Goal: Task Accomplishment & Management: Manage account settings

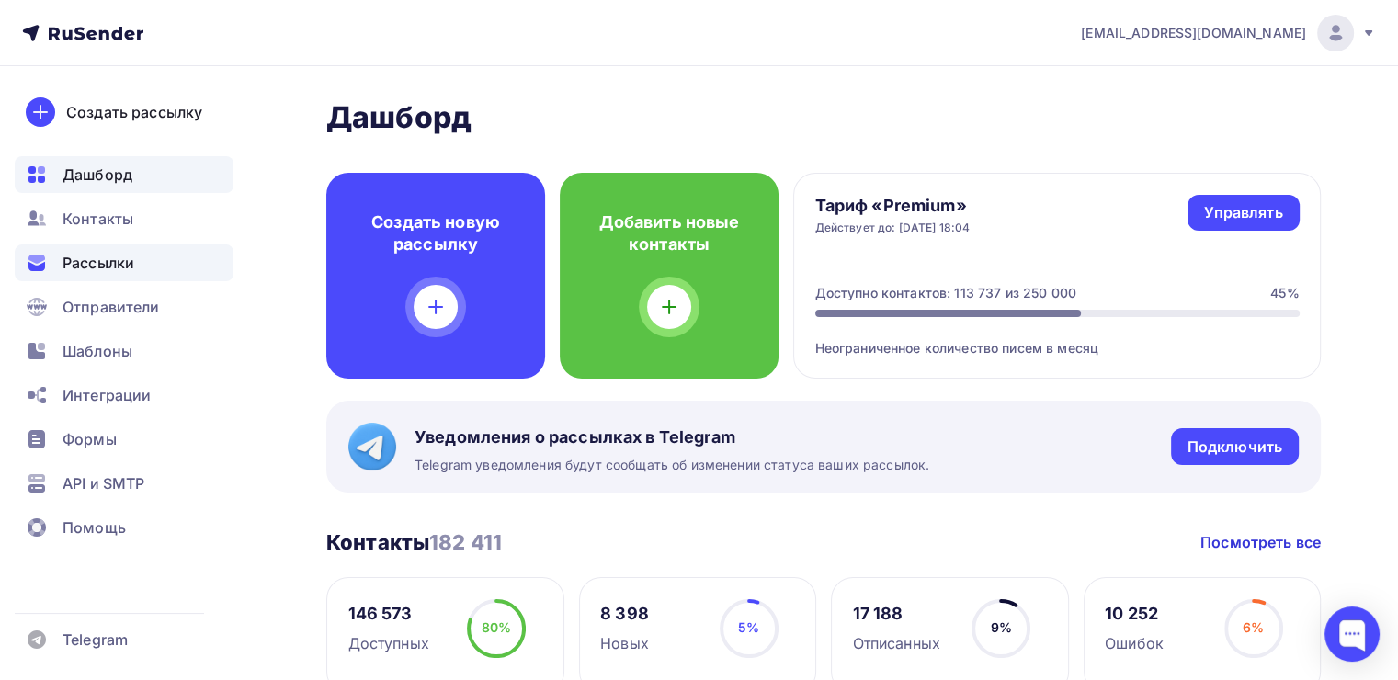
click at [105, 260] on span "Рассылки" at bounding box center [98, 263] width 72 height 22
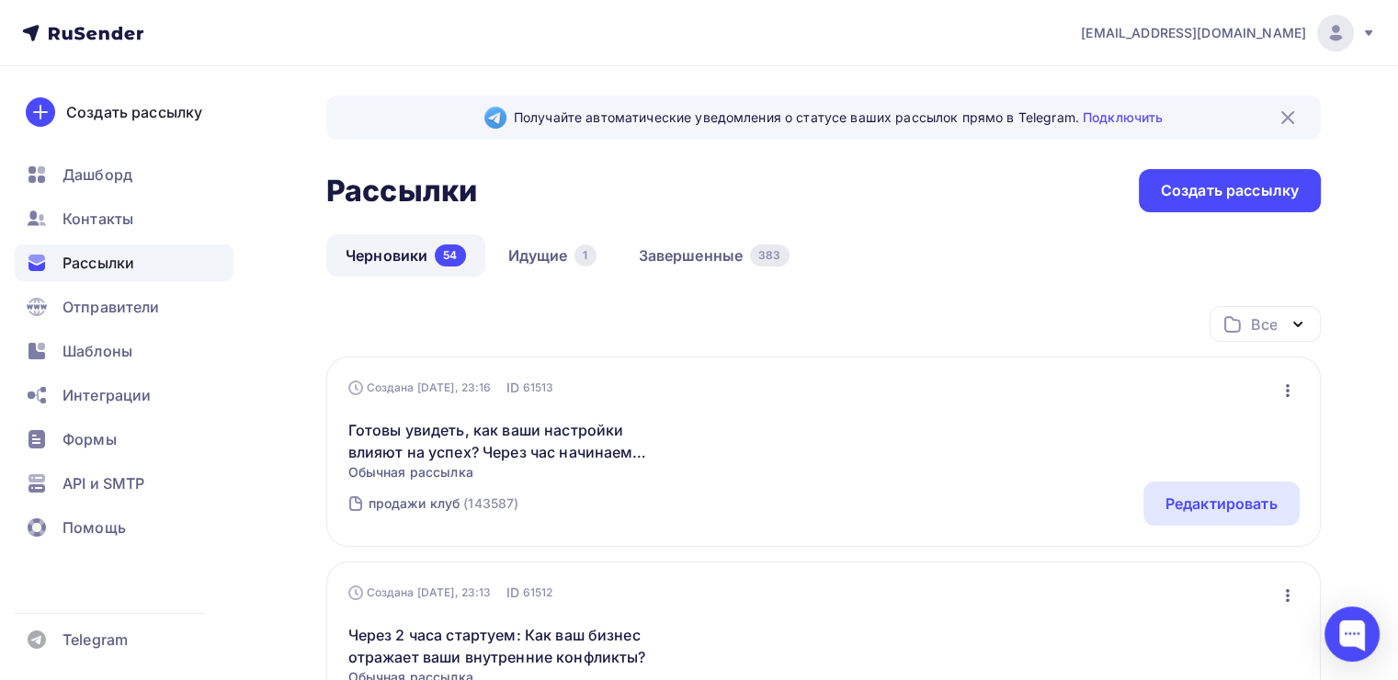
scroll to position [70, 0]
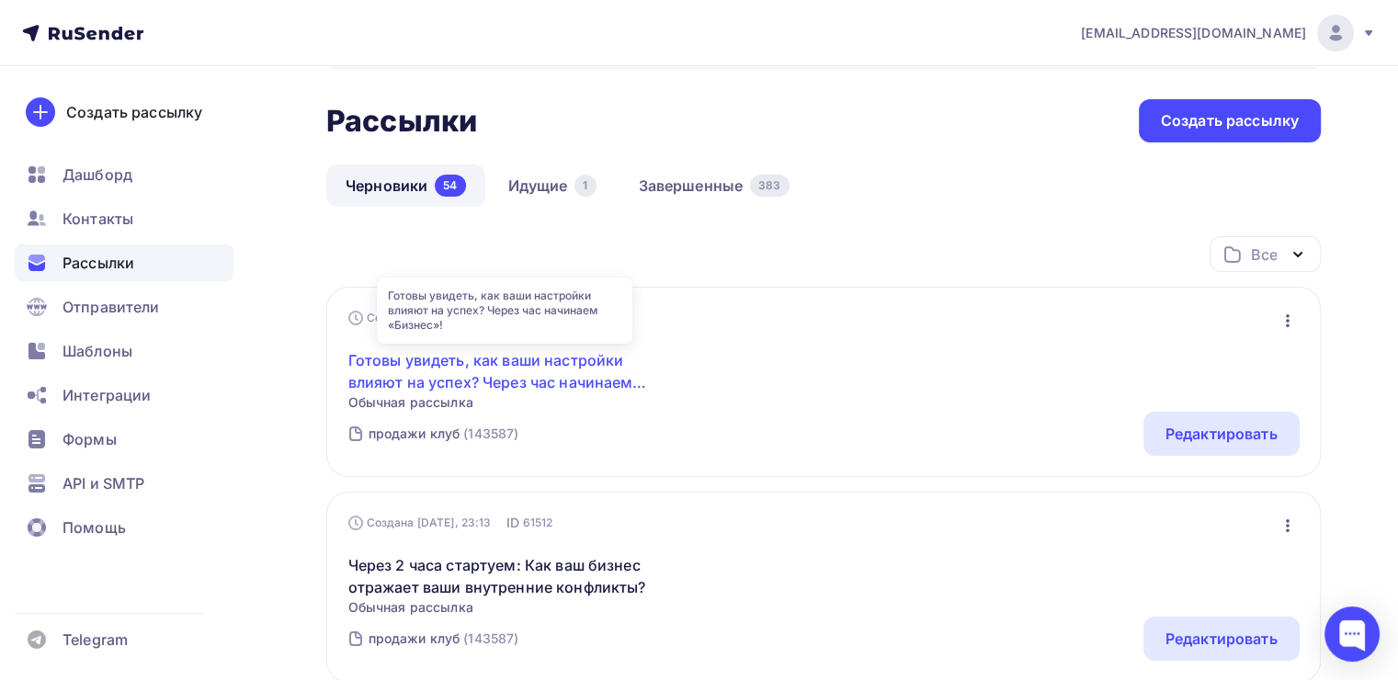
click at [595, 376] on link "Готовы увидеть, как ваши настройки влияют на успех? Через час начинаем «Бизнес»!" at bounding box center [505, 371] width 315 height 44
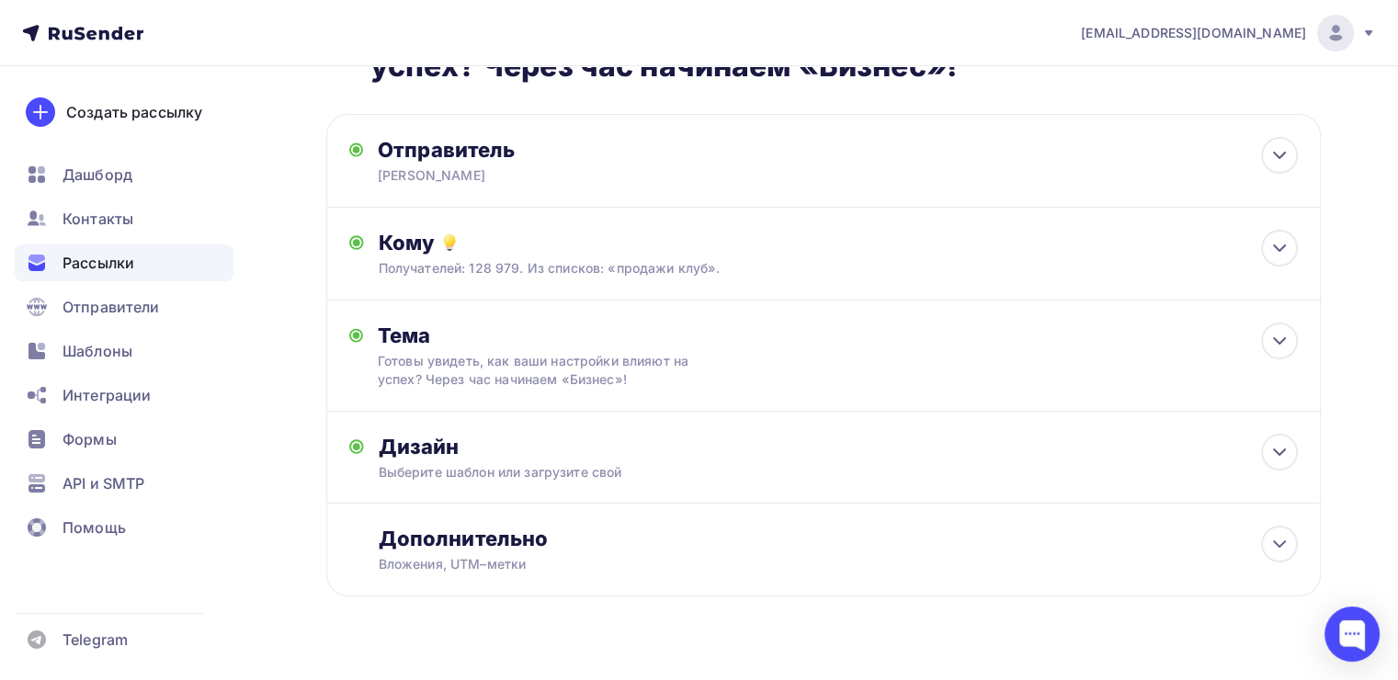
scroll to position [85, 0]
click at [679, 363] on div "Готовы увидеть, как ваши настройки влияют на успех? Через час начинаем «Бизнес»!" at bounding box center [541, 370] width 327 height 37
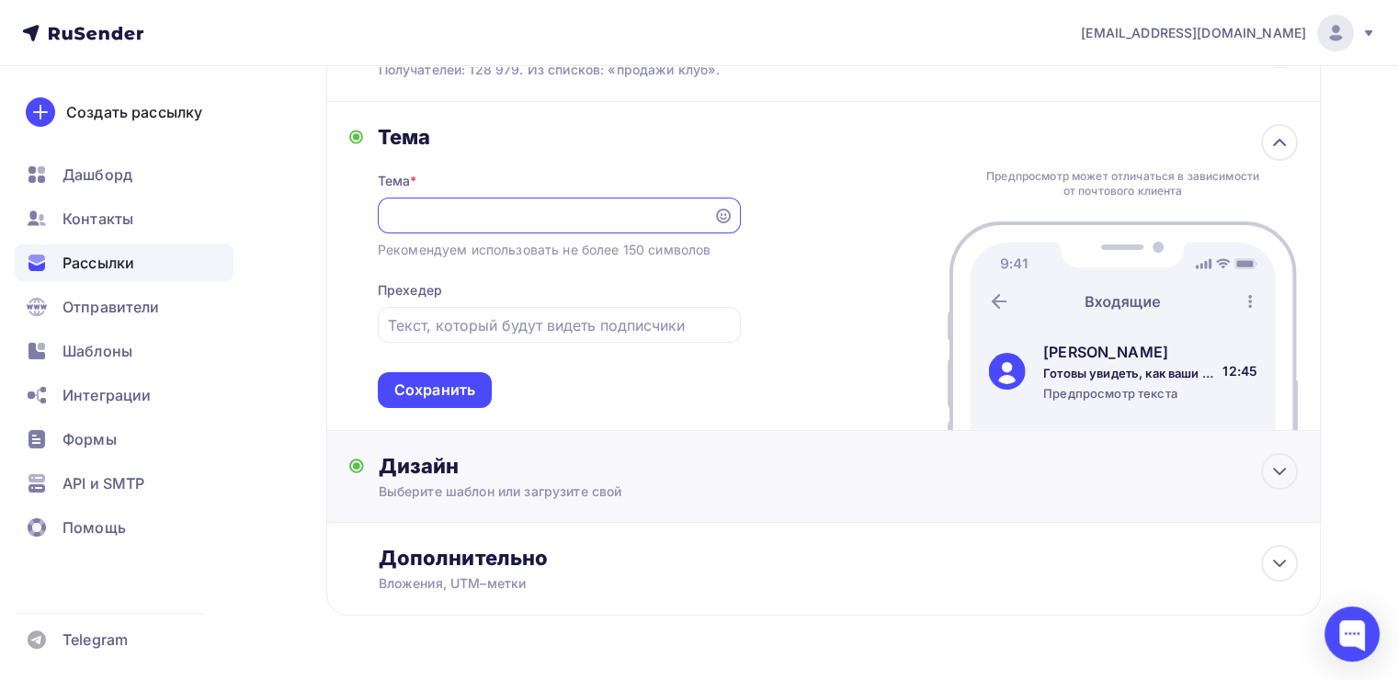
scroll to position [0, 0]
click at [602, 478] on div "Дизайн Выберите шаблон или загрузите свой Размер письма: 122 Kb Заменить шаблон…" at bounding box center [838, 477] width 919 height 48
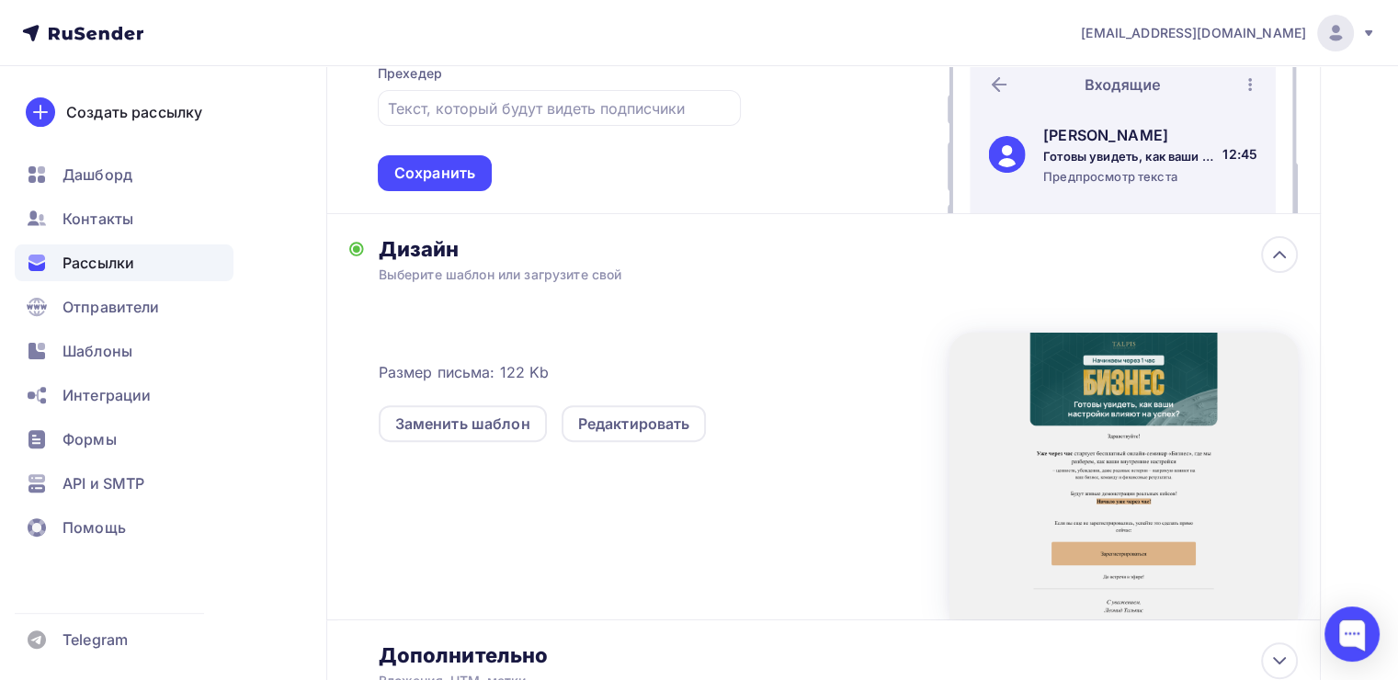
scroll to position [504, 0]
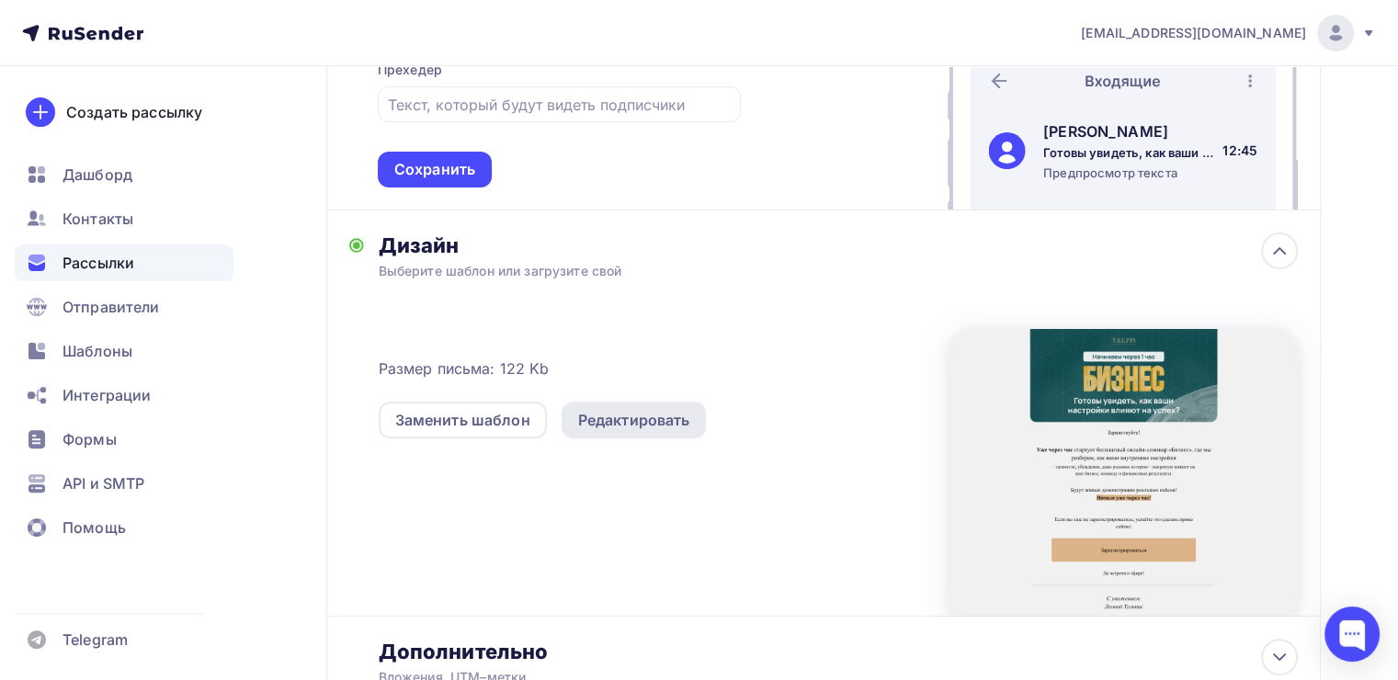
click at [627, 431] on div "Редактировать" at bounding box center [633, 420] width 145 height 37
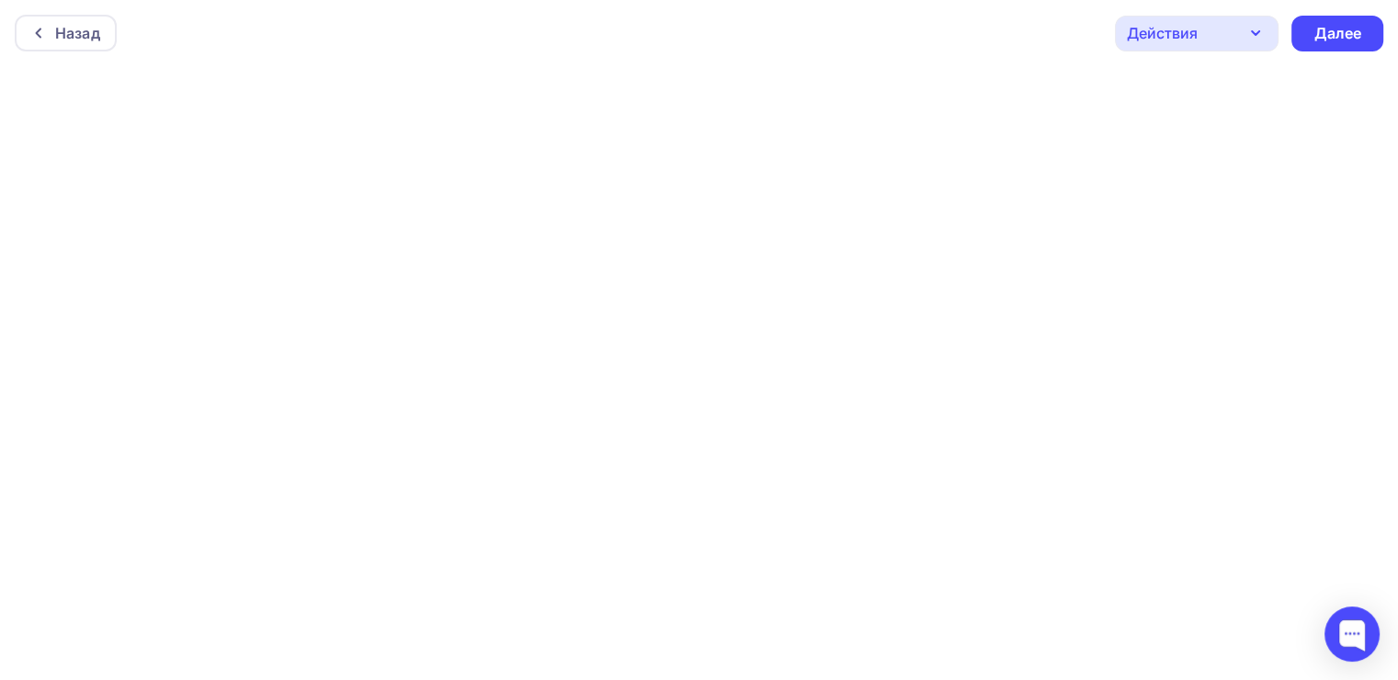
scroll to position [4, 0]
click at [81, 24] on div "Назад" at bounding box center [77, 29] width 45 height 22
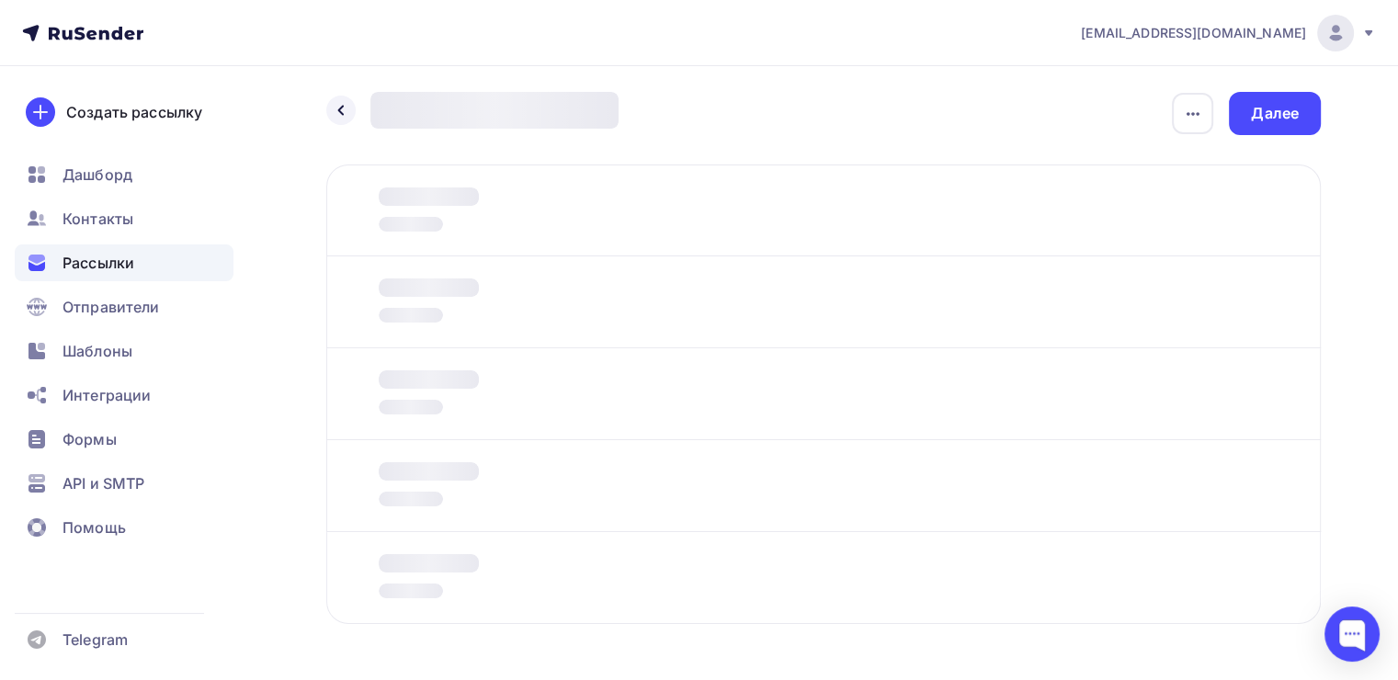
scroll to position [66, 0]
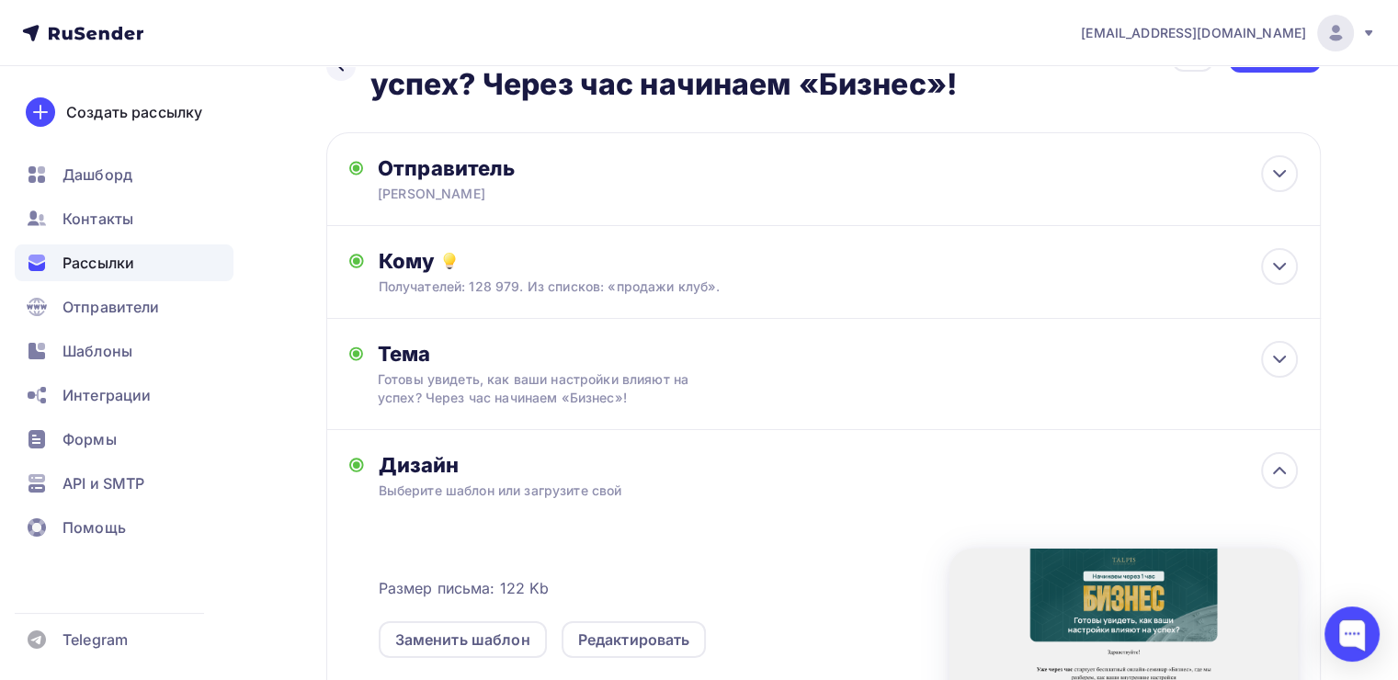
click at [81, 26] on icon at bounding box center [82, 33] width 121 height 22
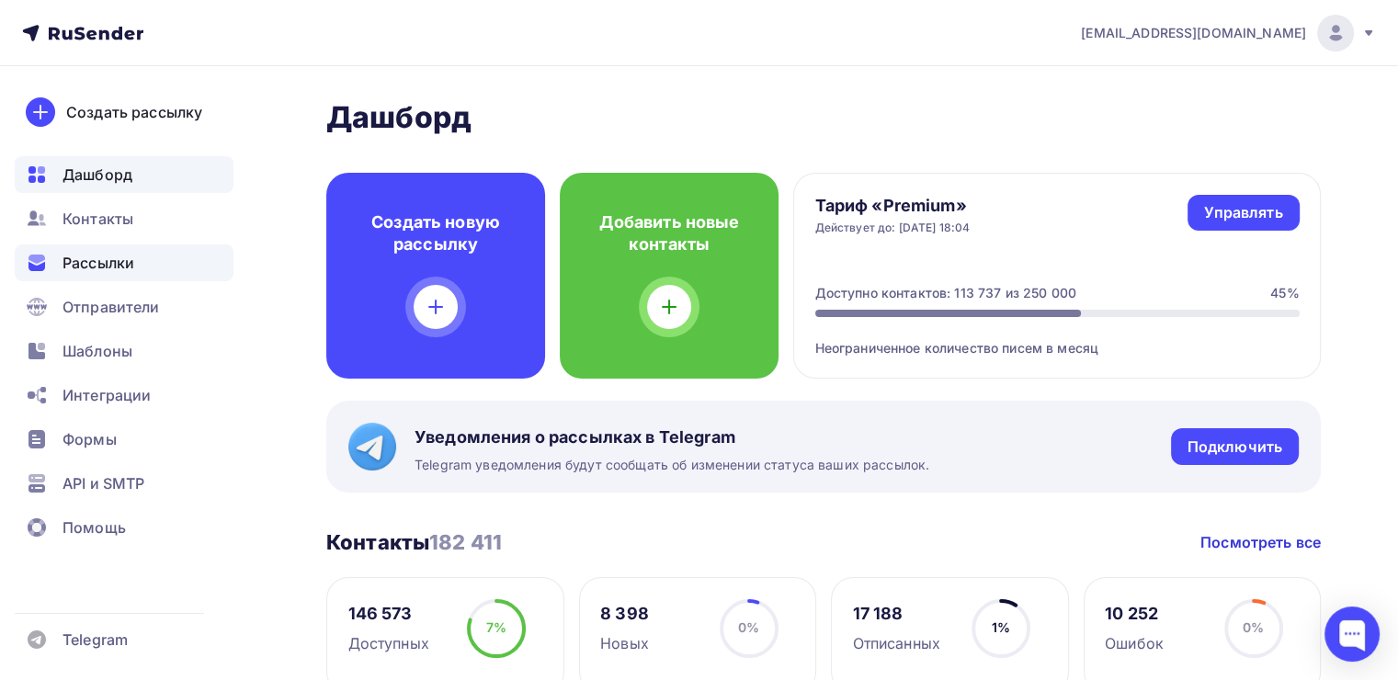
click at [164, 257] on div "Рассылки" at bounding box center [124, 262] width 219 height 37
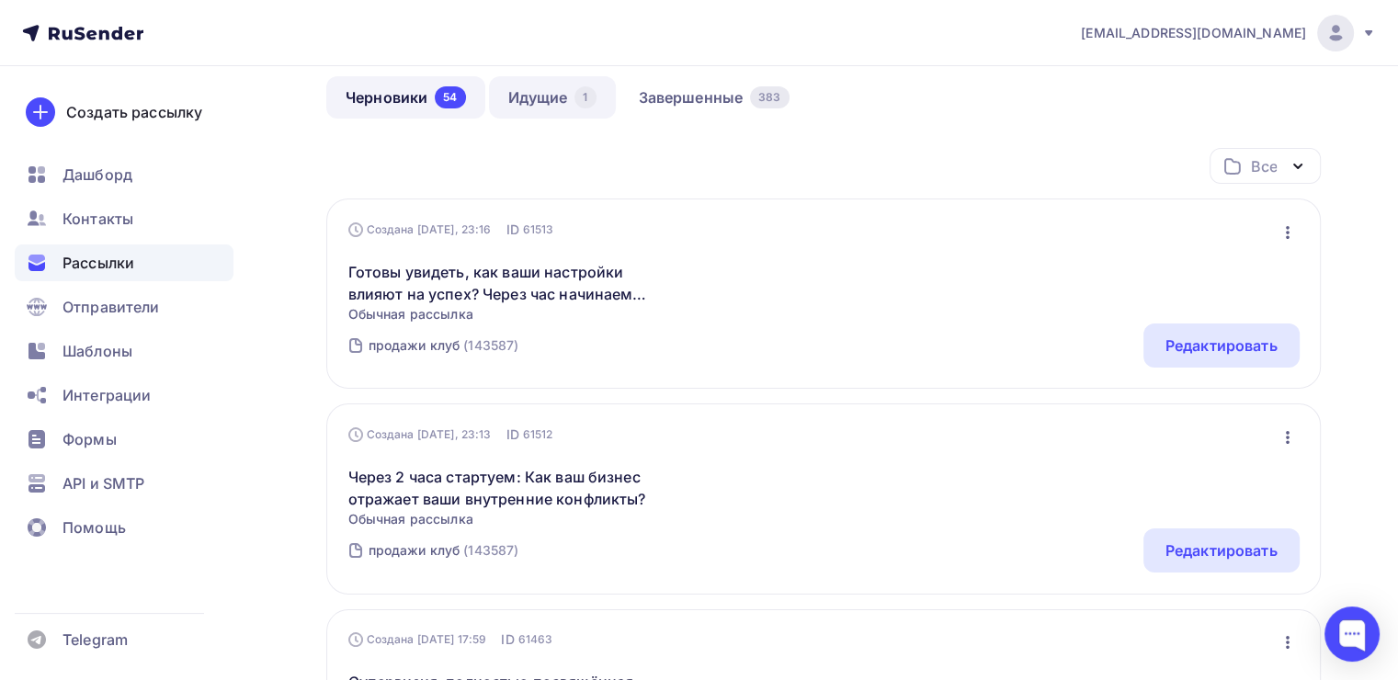
scroll to position [161, 0]
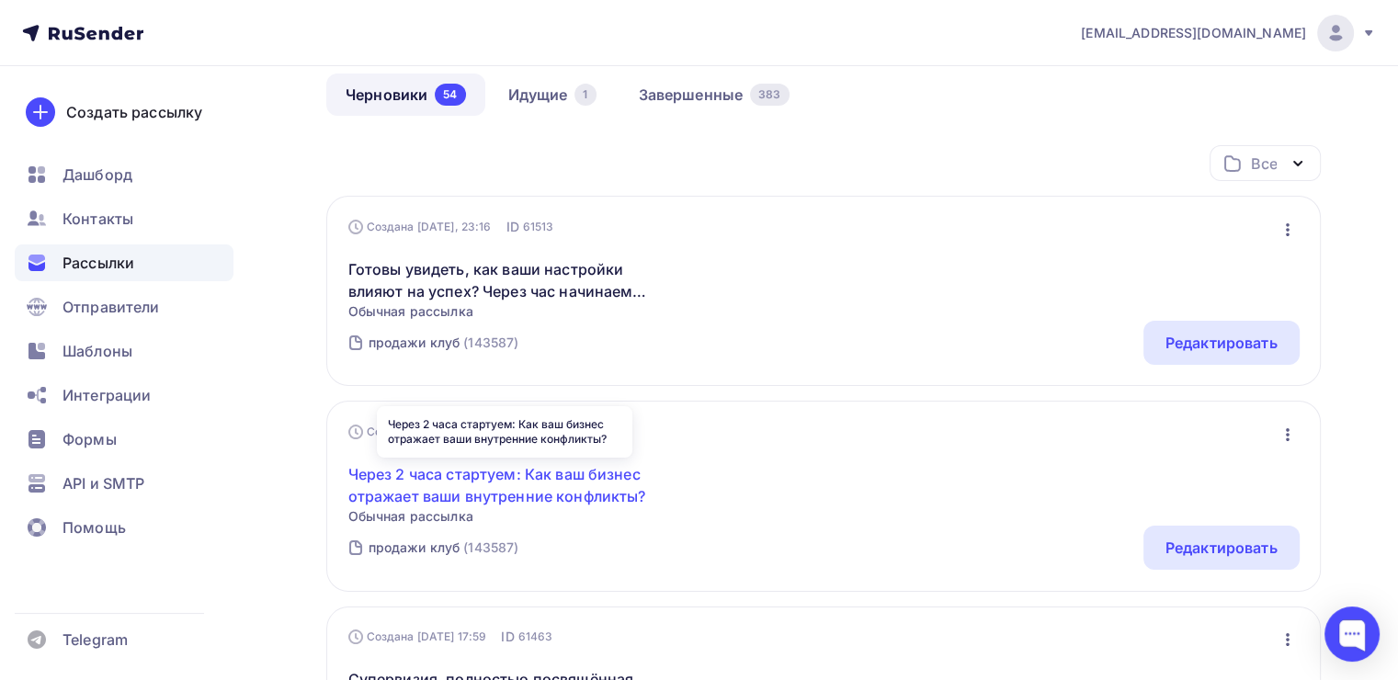
click at [582, 478] on link "Через 2 часа стартуем: Как ваш бизнес отражает ваши внутренние конфликты?" at bounding box center [505, 485] width 315 height 44
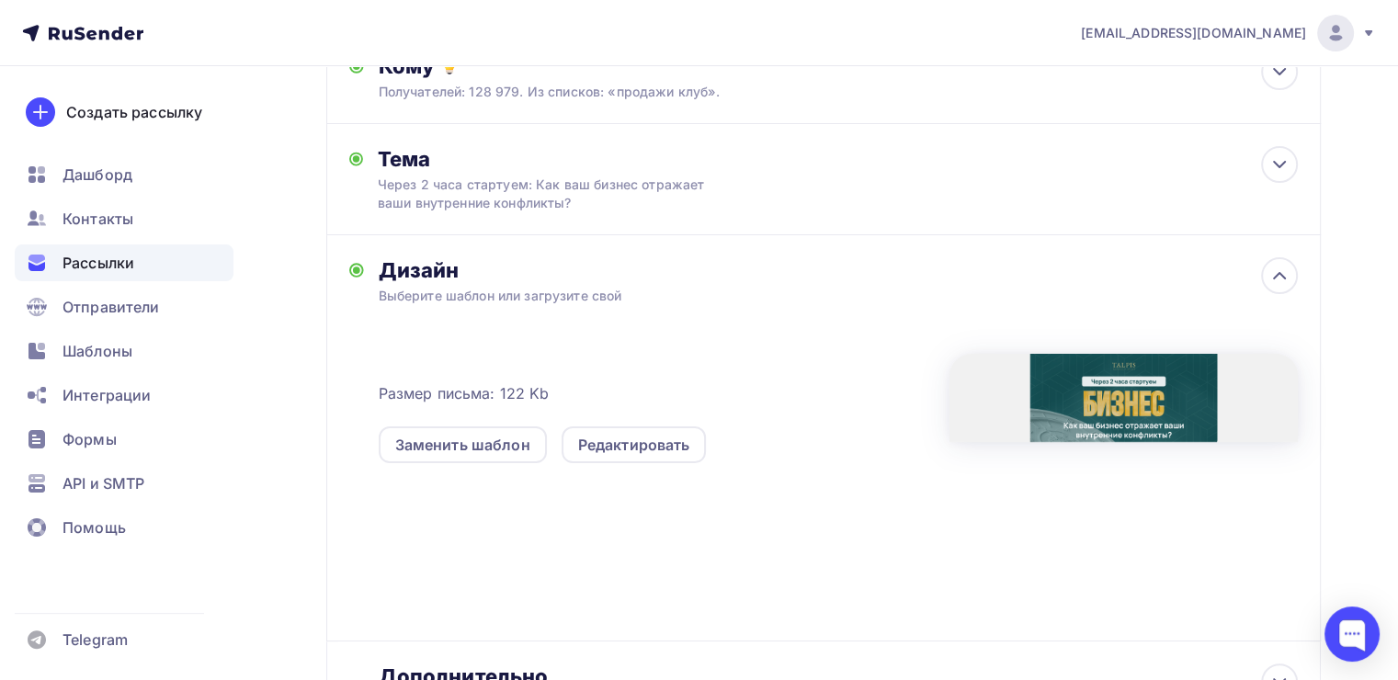
scroll to position [264, 0]
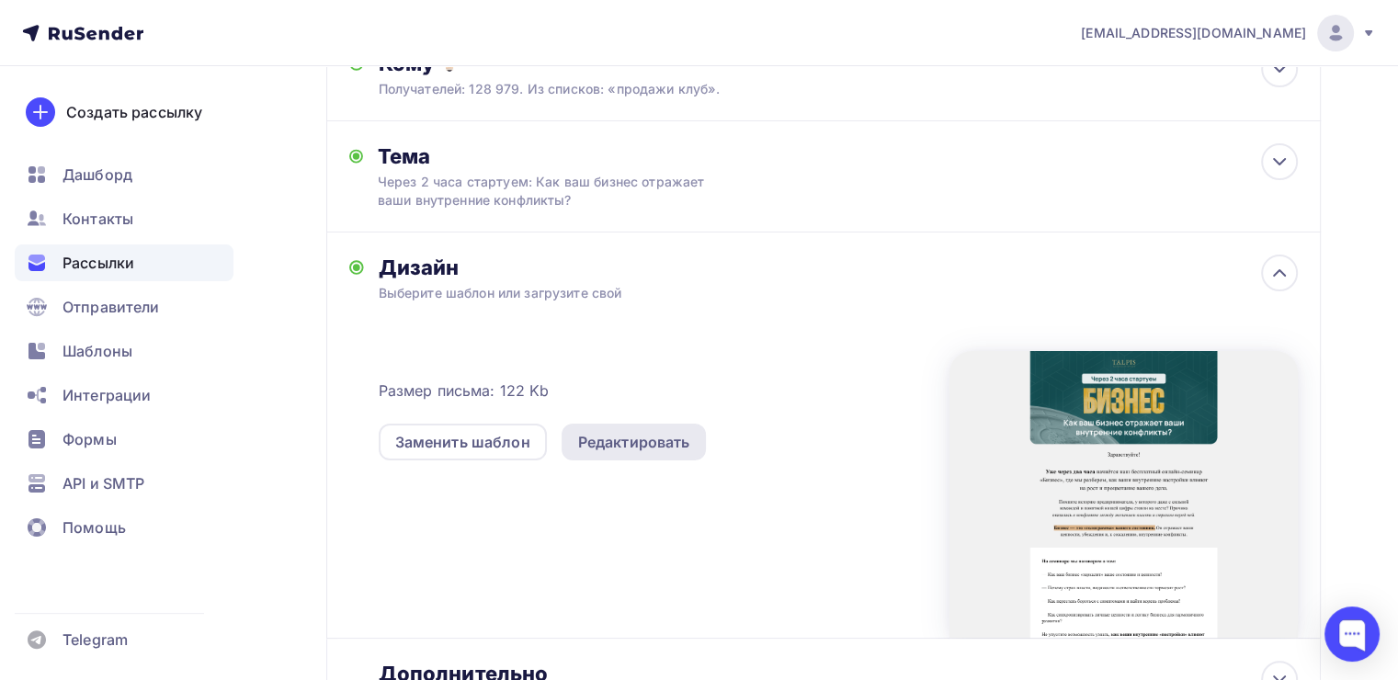
click at [612, 440] on div "Редактировать" at bounding box center [634, 442] width 112 height 22
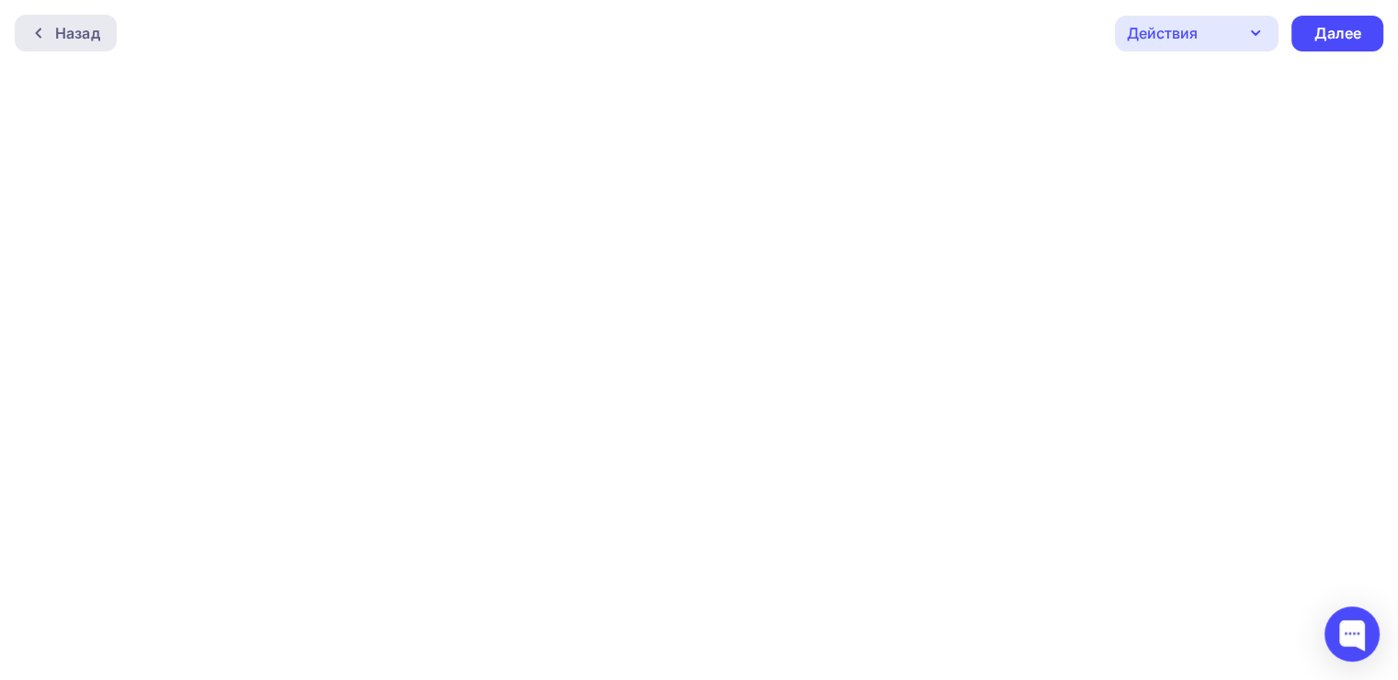
click at [46, 31] on div at bounding box center [43, 33] width 24 height 15
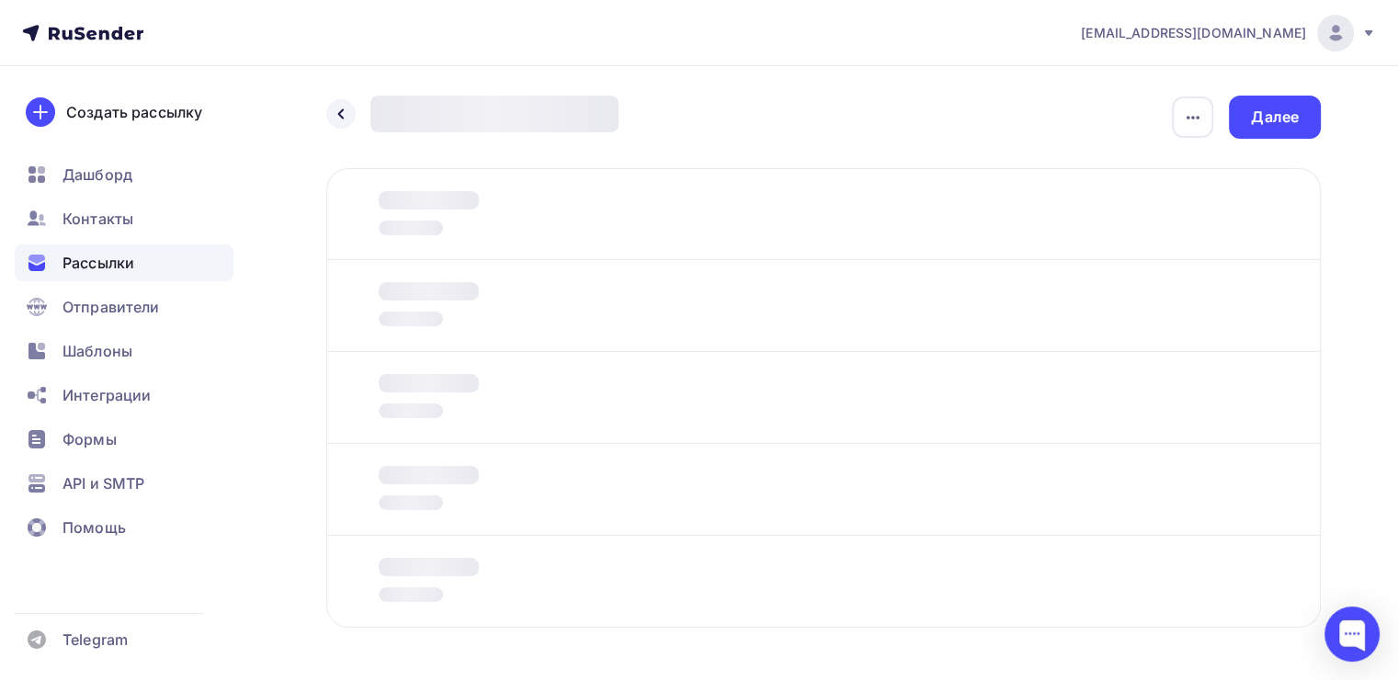
scroll to position [66, 0]
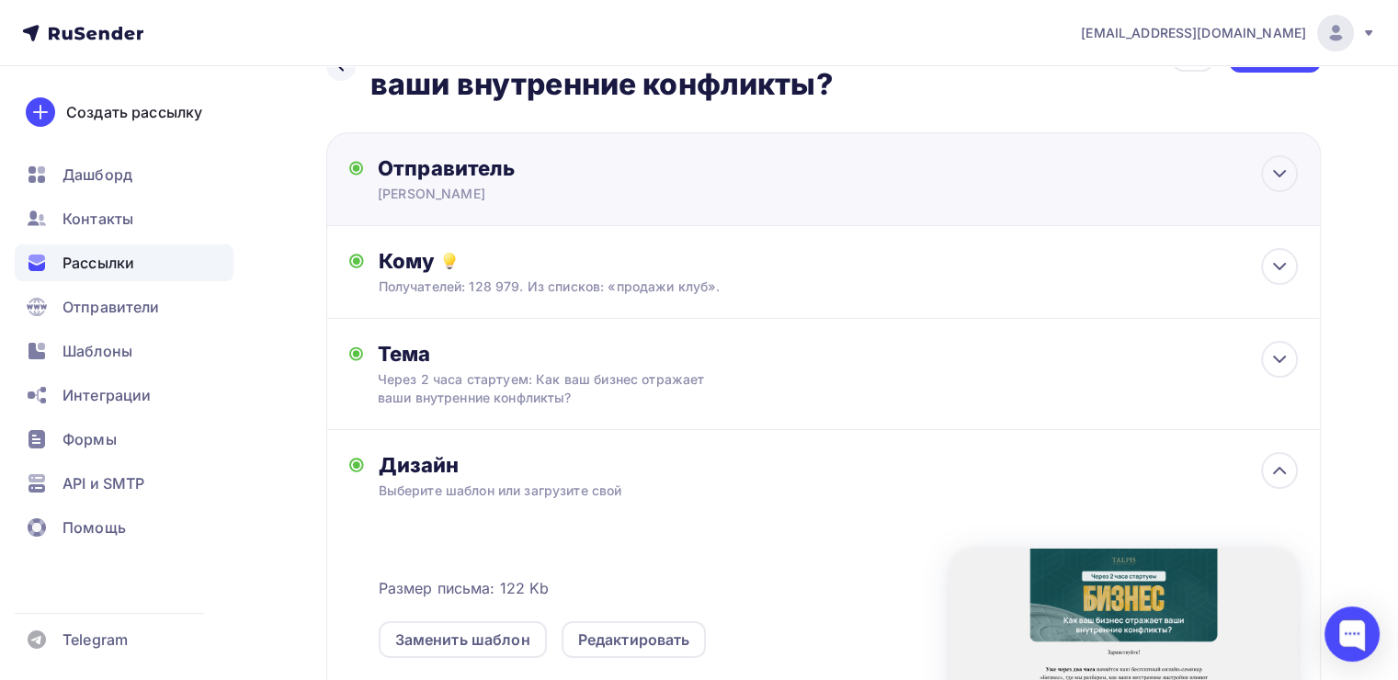
click at [540, 180] on div "Отправитель [PERSON_NAME] Email * [EMAIL_ADDRESS][DOMAIN_NAME] [EMAIL_ADDRESS][…" at bounding box center [577, 179] width 398 height 48
type input "[PERSON_NAME]"
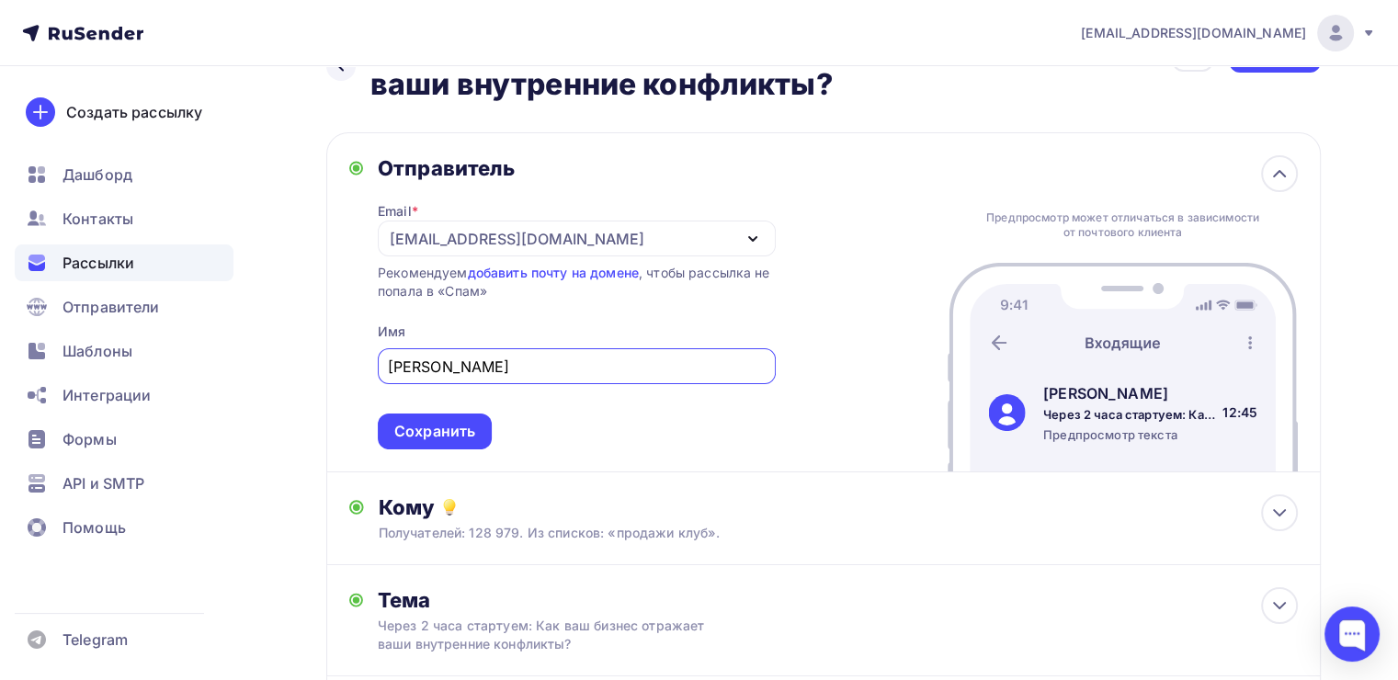
scroll to position [0, 0]
click at [1279, 164] on icon at bounding box center [1279, 174] width 22 height 22
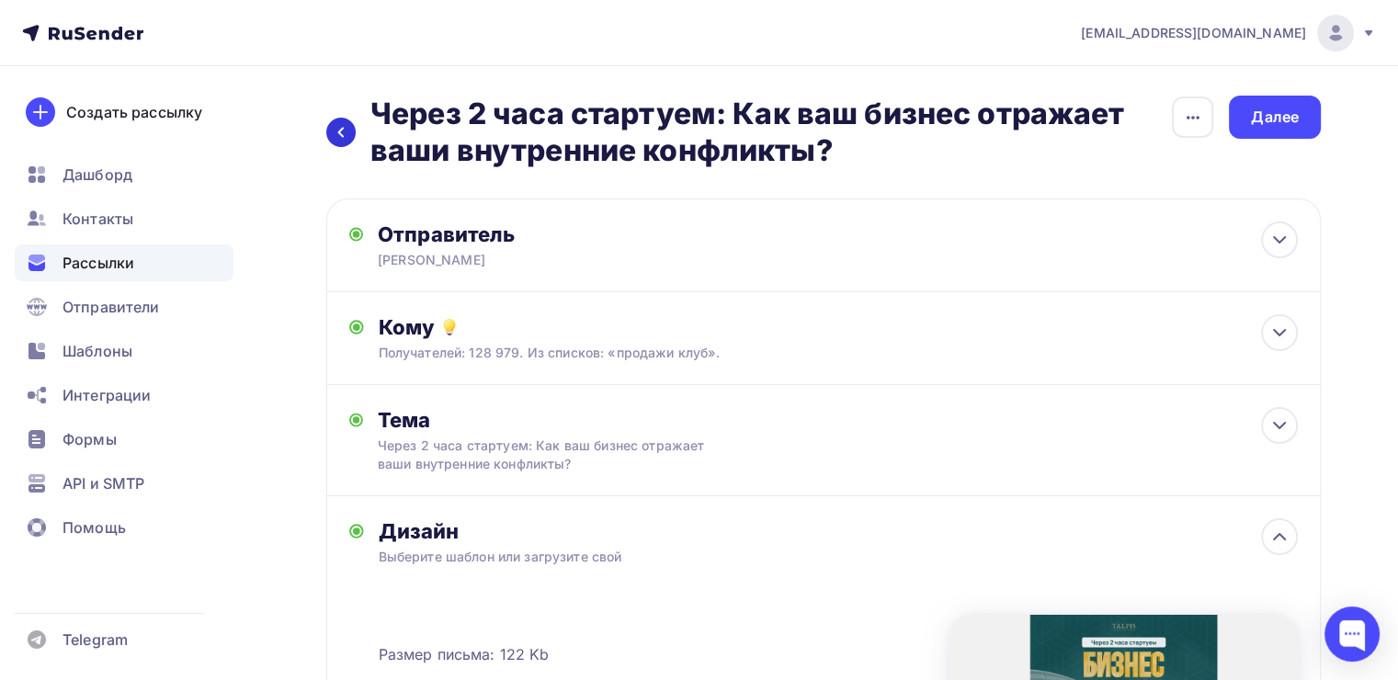
click at [340, 132] on icon at bounding box center [341, 132] width 15 height 15
